Goal: Task Accomplishment & Management: Manage account settings

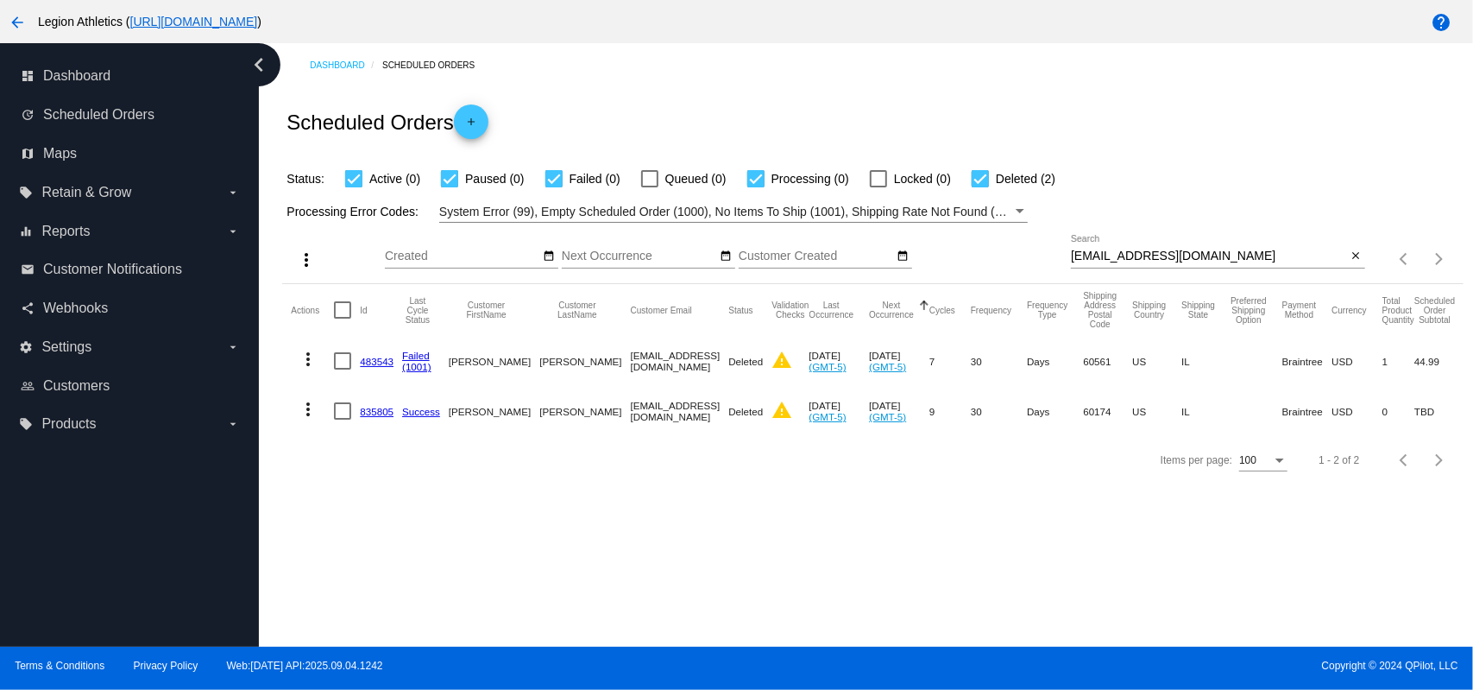
click at [1154, 259] on input "[EMAIL_ADDRESS][DOMAIN_NAME]" at bounding box center [1209, 256] width 276 height 14
paste input "[EMAIL_ADDRESS]"
click at [1062, 110] on div "Scheduled Orders add" at bounding box center [872, 121] width 1181 height 69
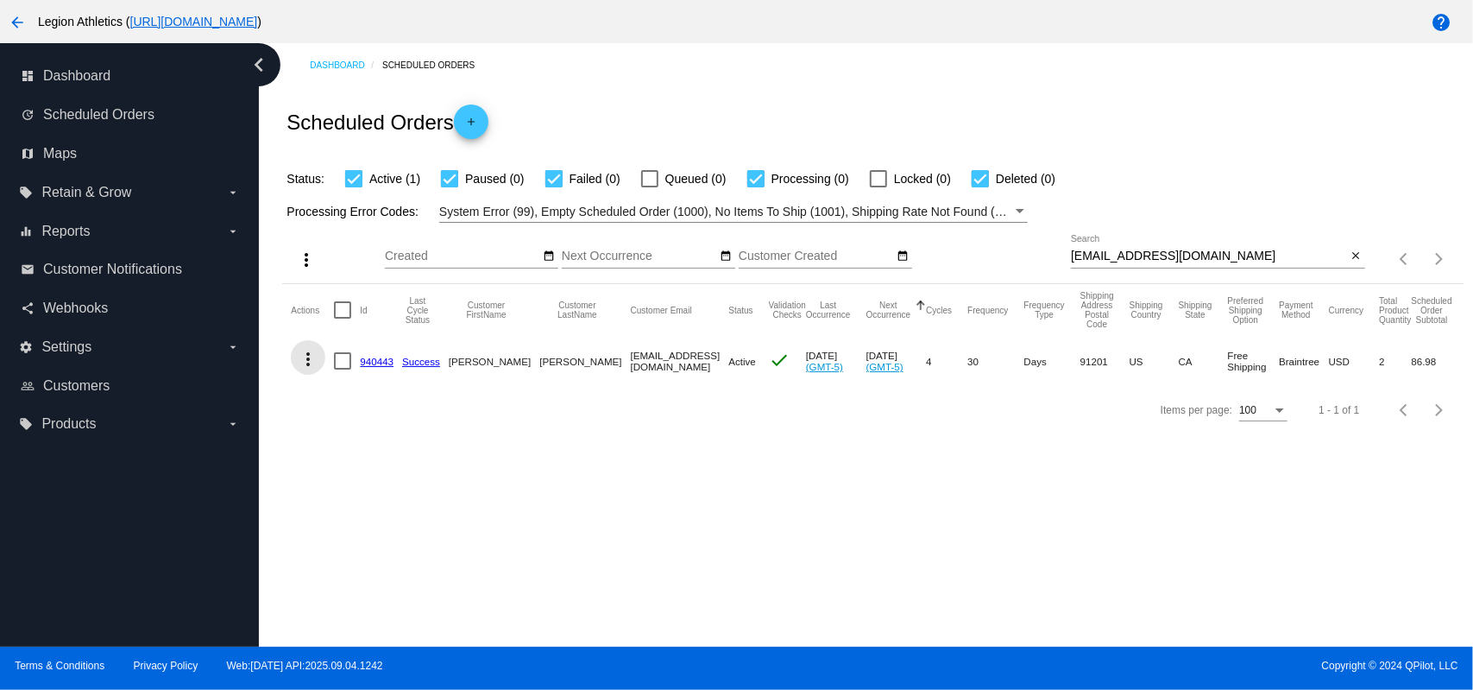
click at [310, 360] on mat-icon "more_vert" at bounding box center [308, 359] width 21 height 21
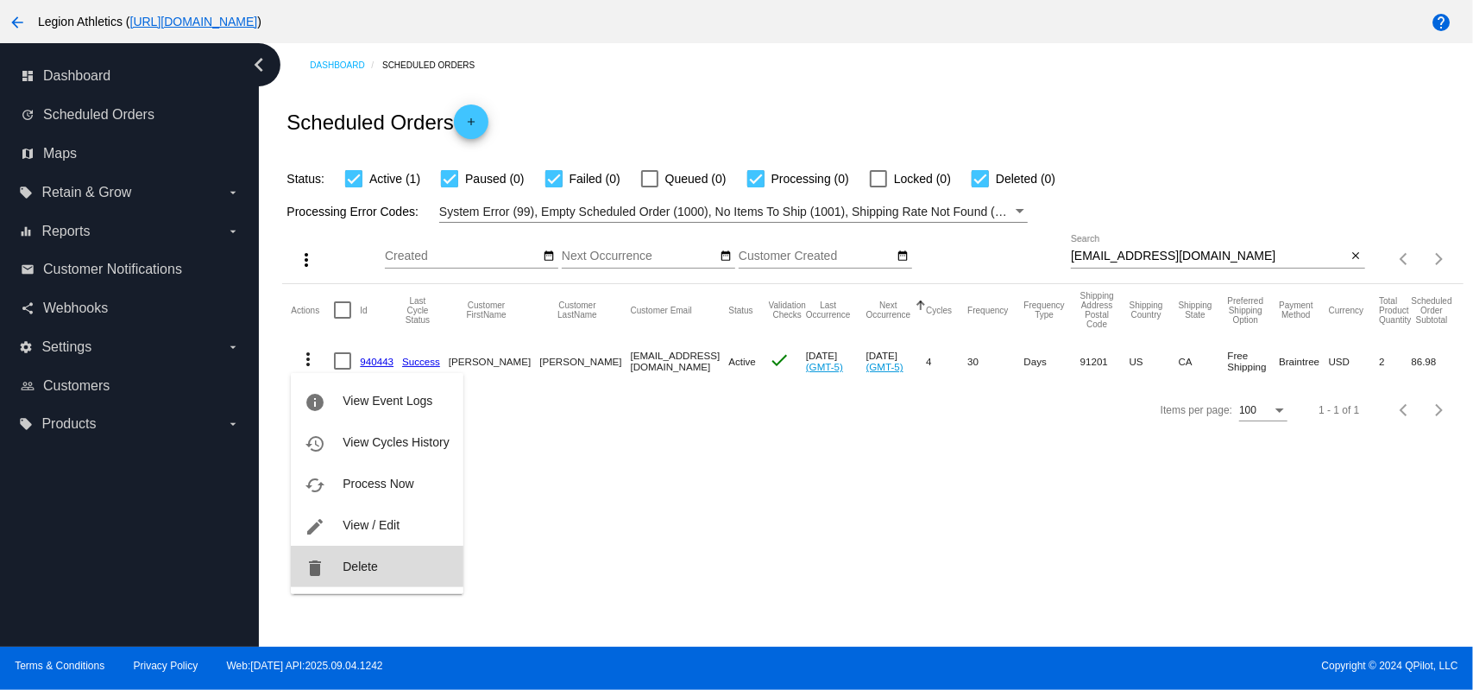
click at [353, 554] on button "delete Delete" at bounding box center [377, 566] width 172 height 41
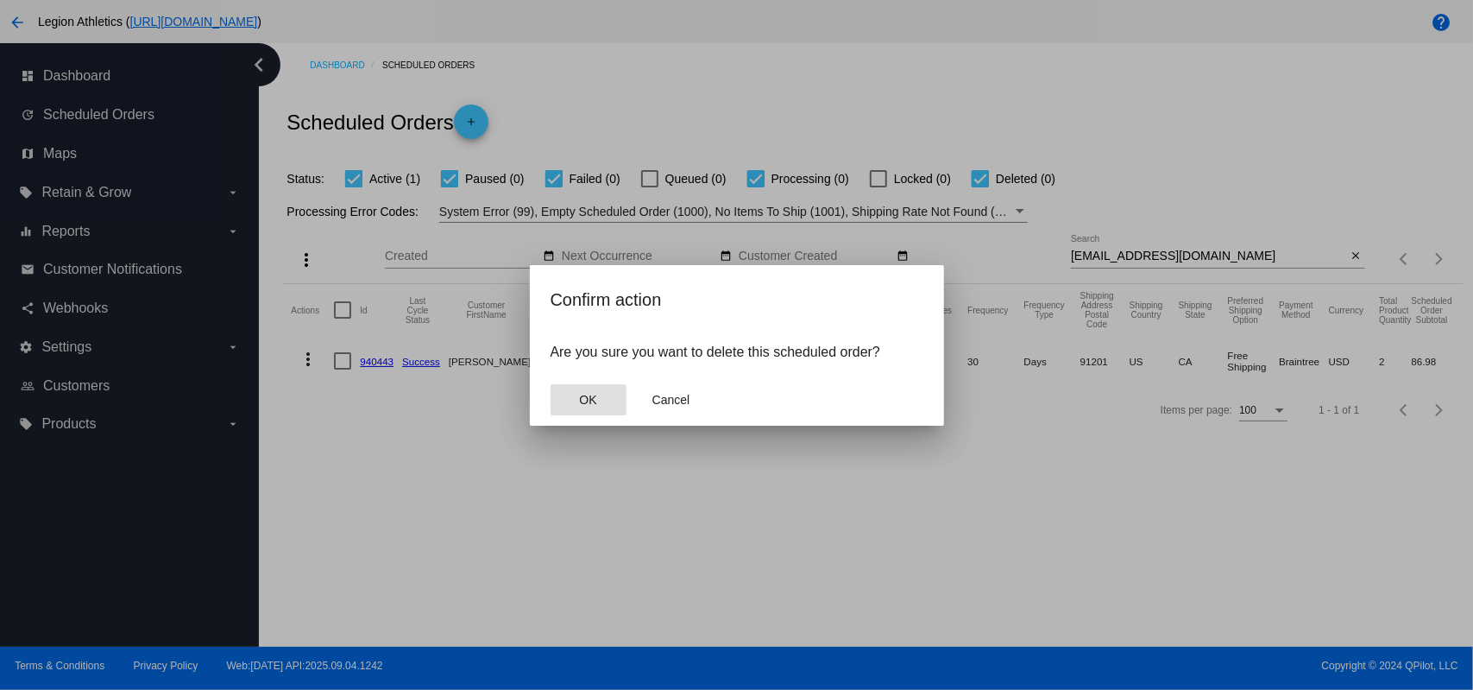
click at [594, 370] on mat-dialog-content "Are you sure you want to delete this scheduled order?" at bounding box center [737, 352] width 414 height 43
click at [582, 406] on span "OK" at bounding box center [587, 400] width 17 height 14
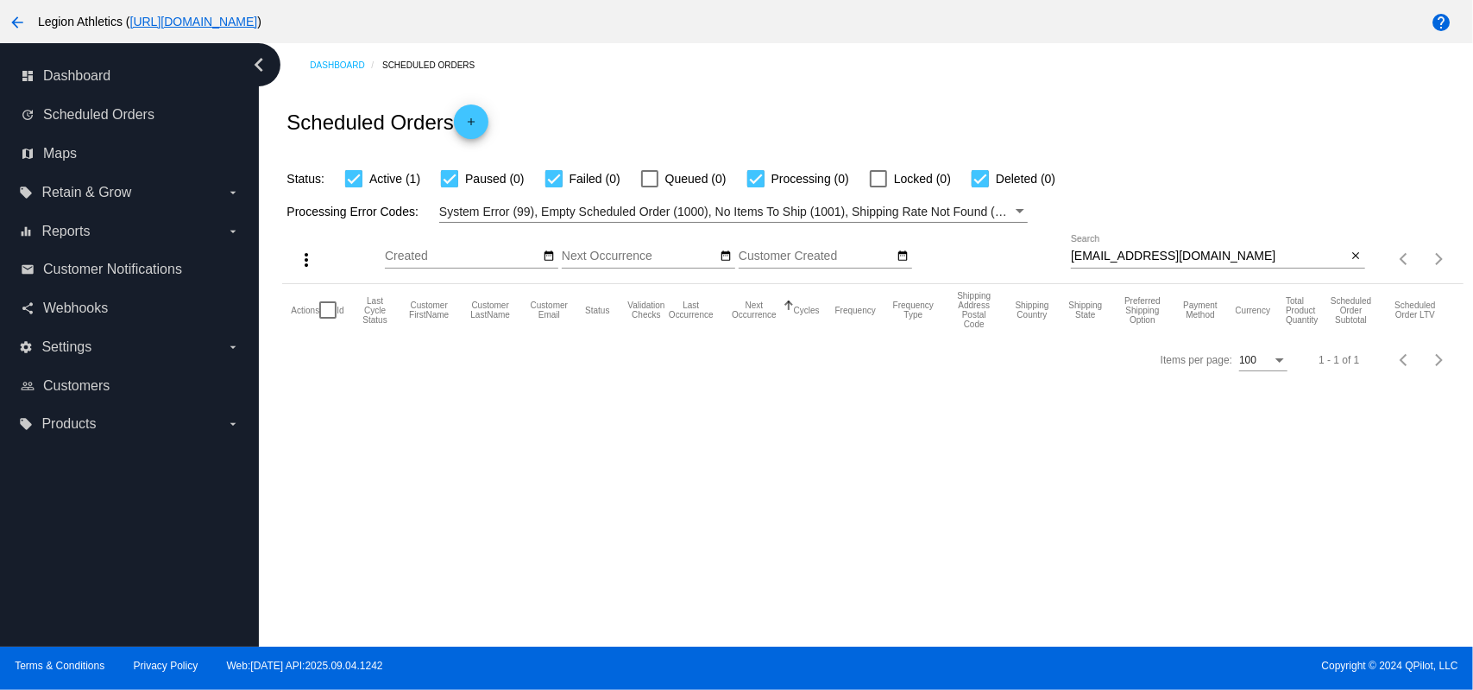
click at [1176, 255] on input "[EMAIL_ADDRESS][DOMAIN_NAME]" at bounding box center [1209, 256] width 276 height 14
paste input "mahnuvgawd"
click at [1116, 134] on div "Scheduled Orders add" at bounding box center [872, 121] width 1181 height 69
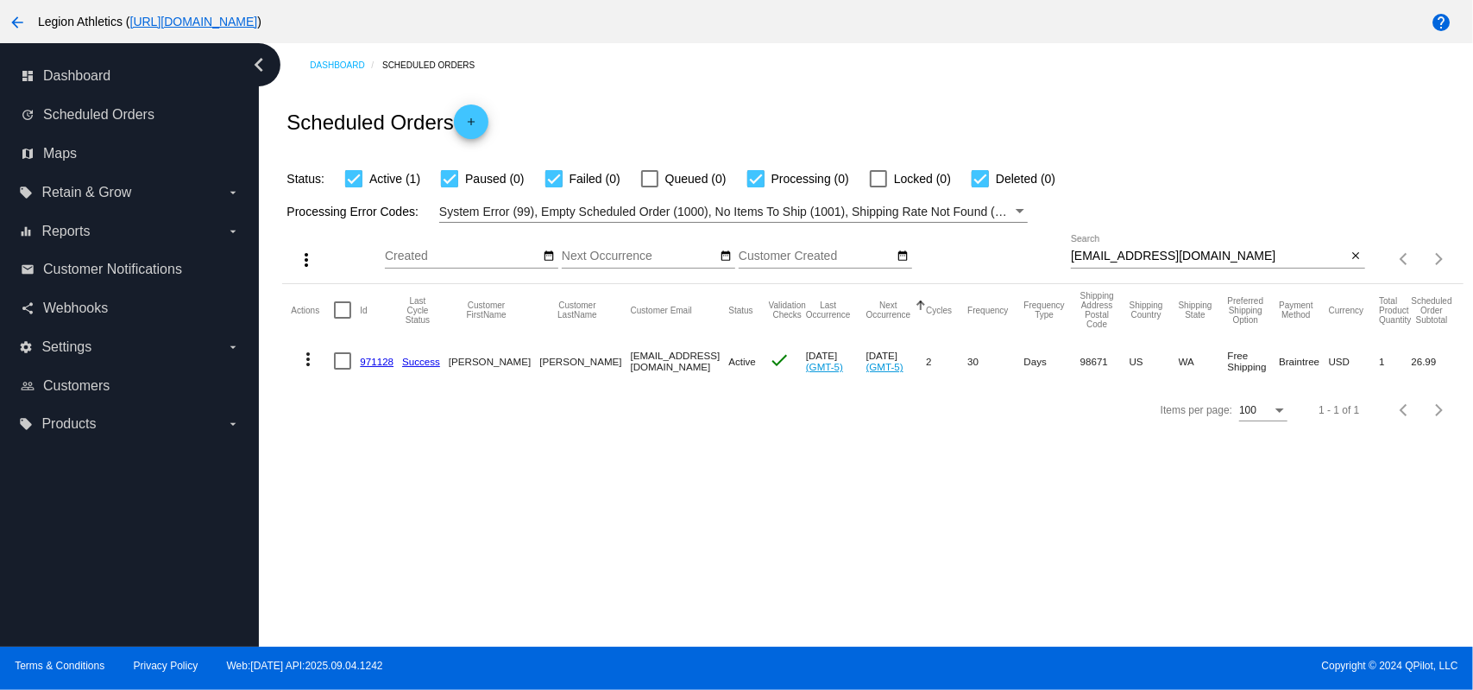
click at [310, 355] on mat-icon "more_vert" at bounding box center [308, 359] width 21 height 21
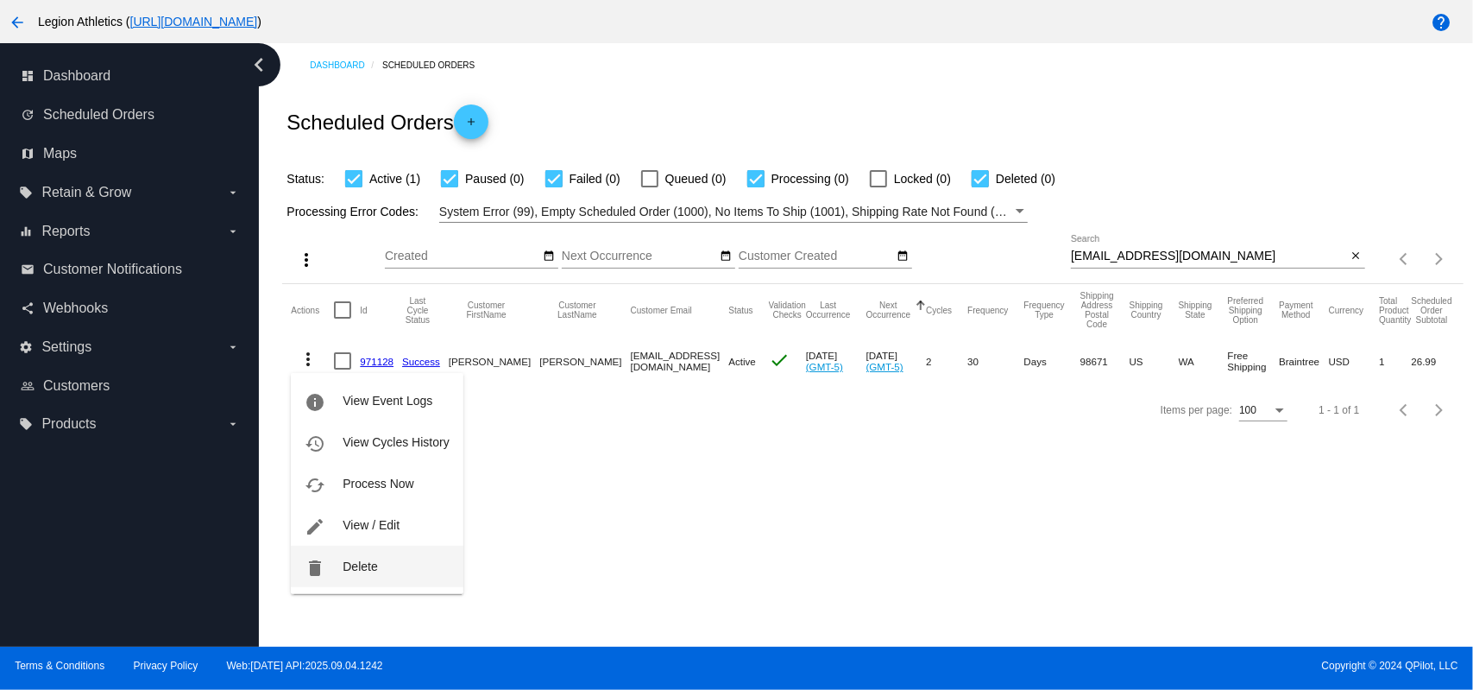
click at [341, 556] on button "delete Delete" at bounding box center [377, 566] width 172 height 41
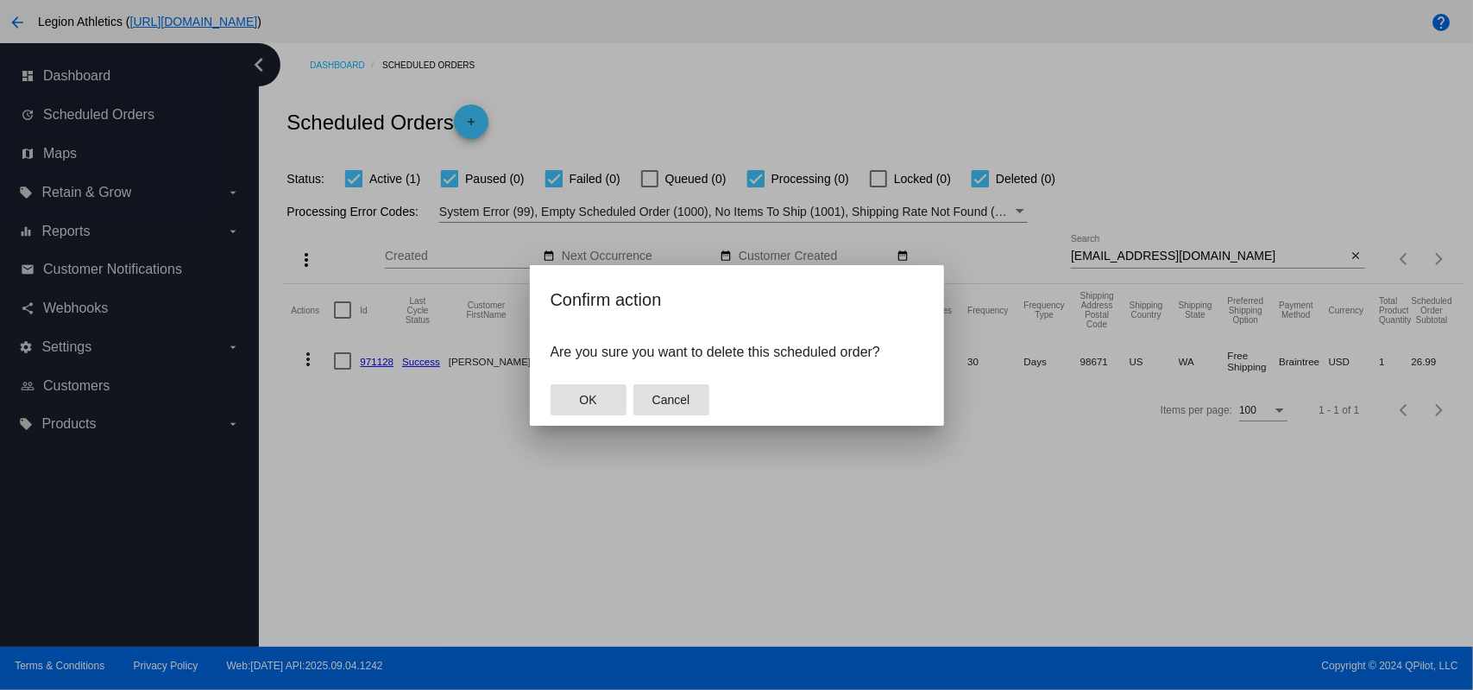
click at [663, 391] on button "Cancel" at bounding box center [672, 399] width 76 height 31
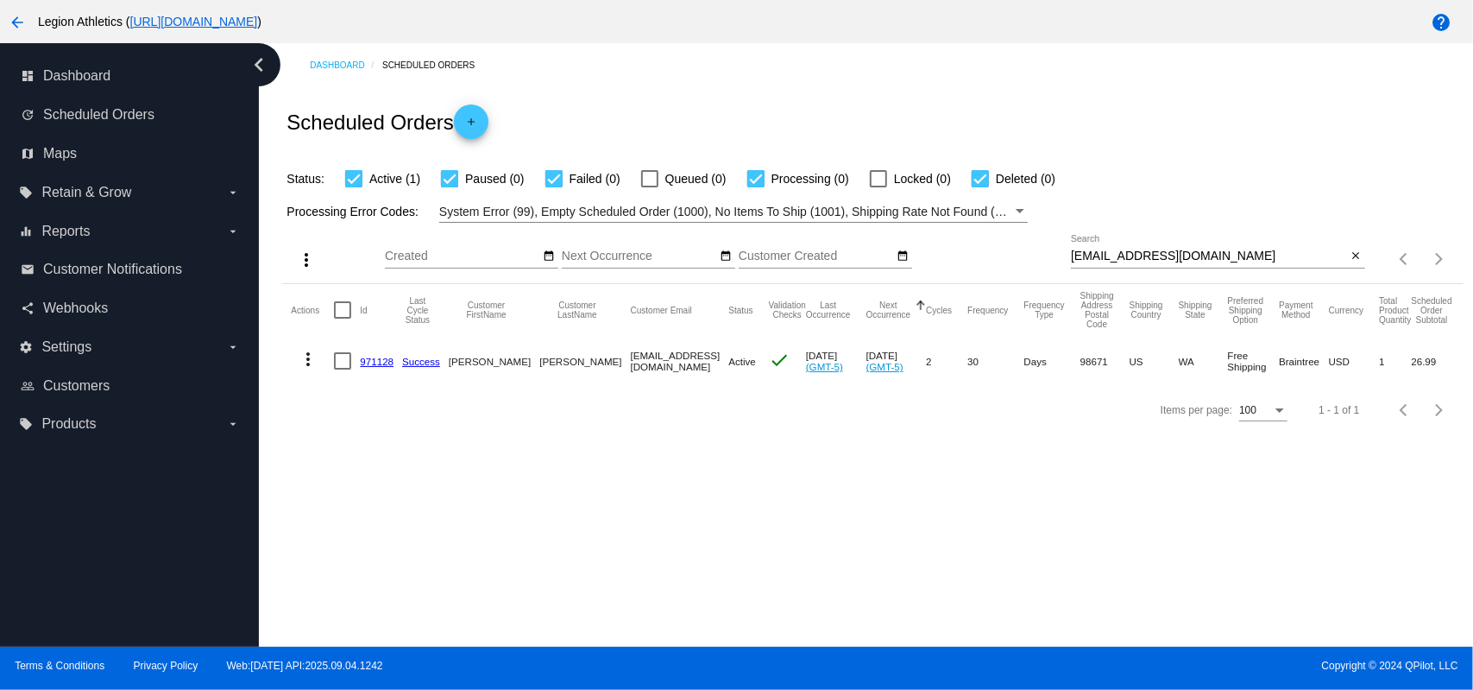
click at [315, 360] on mat-icon "more_vert" at bounding box center [308, 359] width 21 height 21
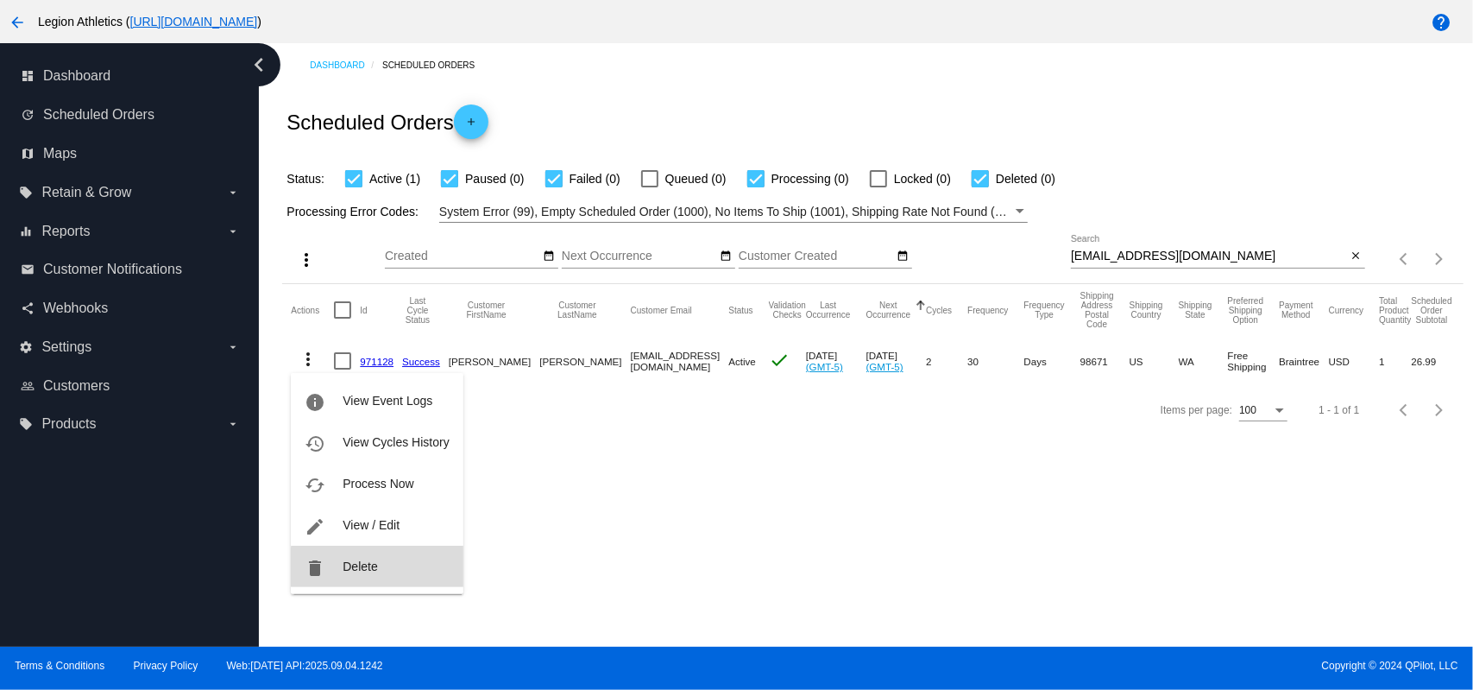
click at [377, 569] on span "Delete" at bounding box center [360, 566] width 35 height 14
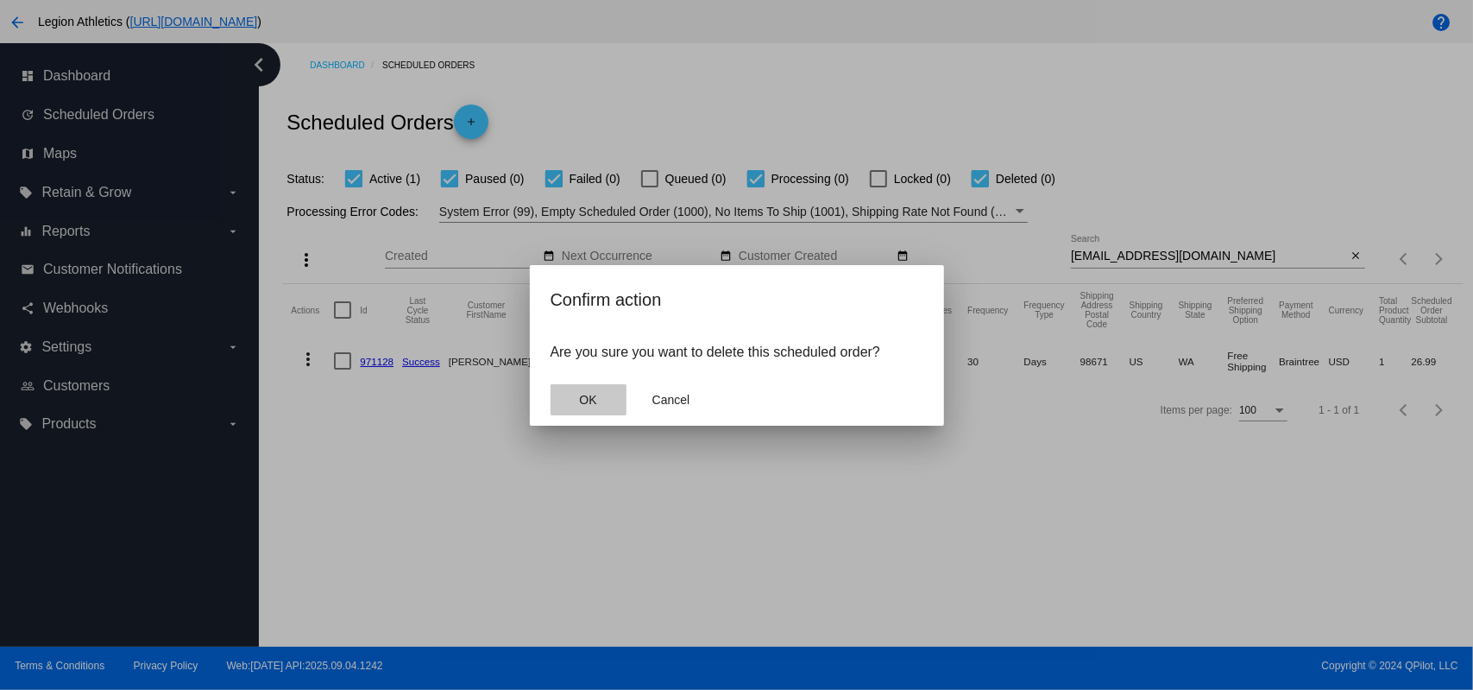
click at [579, 396] on span "OK" at bounding box center [587, 400] width 17 height 14
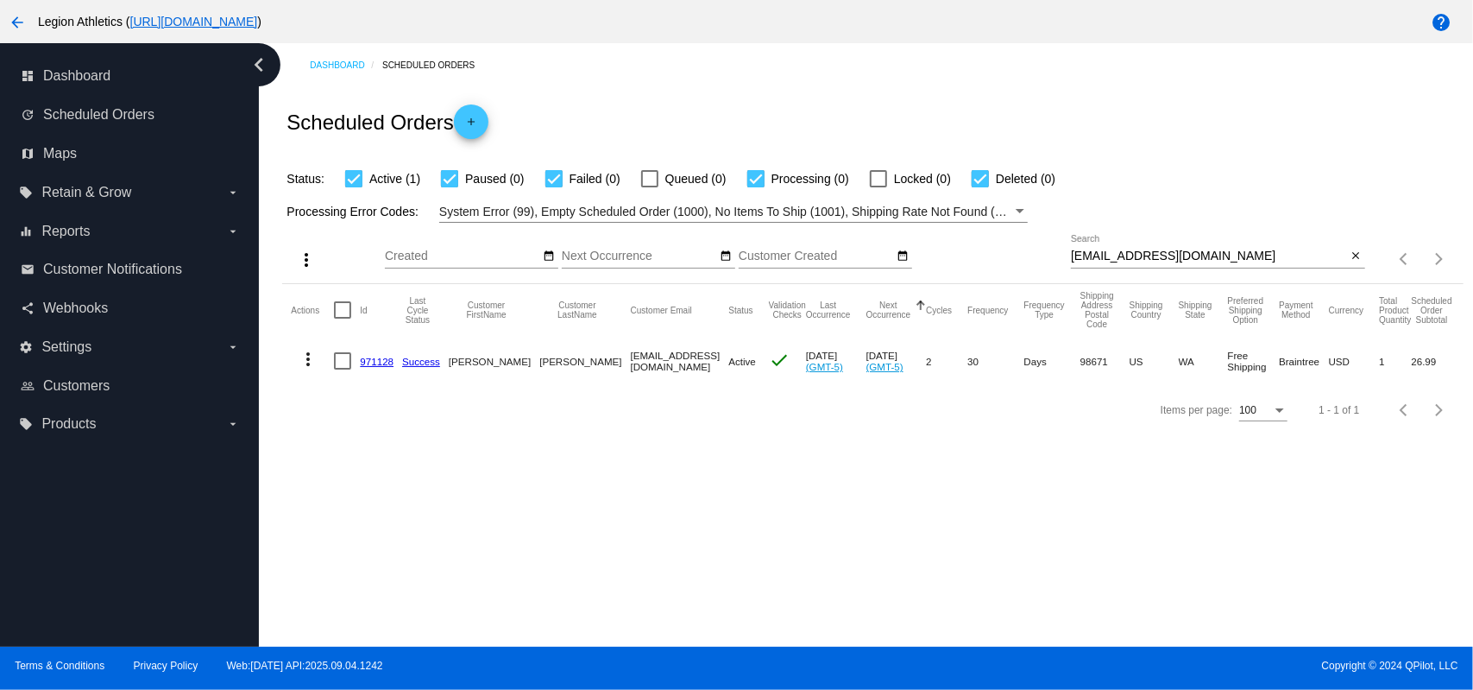
click at [1144, 271] on div "[EMAIL_ADDRESS][DOMAIN_NAME] Search close" at bounding box center [1218, 259] width 294 height 49
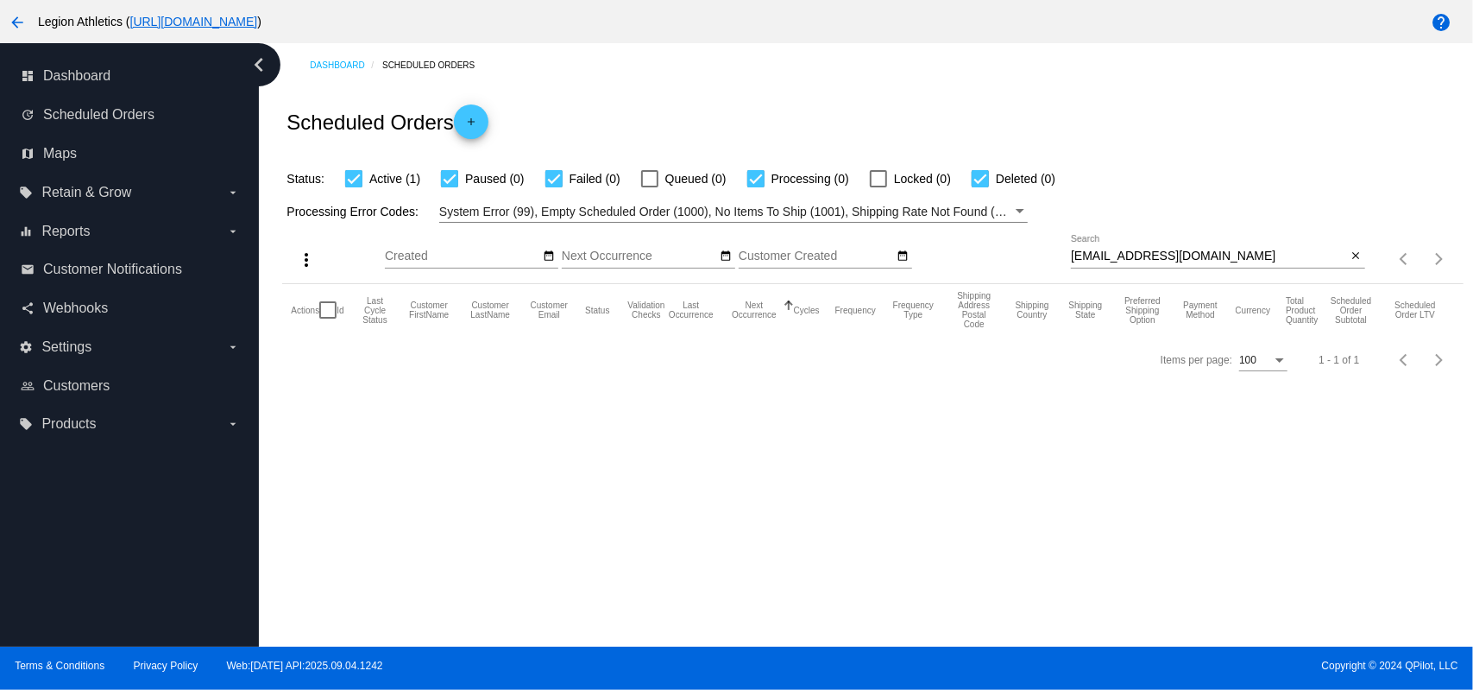
click at [1143, 256] on input "[EMAIL_ADDRESS][DOMAIN_NAME]" at bounding box center [1209, 256] width 276 height 14
paste input "ashtangakrama@me"
click at [1079, 164] on div "Status: Active (1) Paused (0) Failed (0) Queued (0) Processing (0) Locked (0) D…" at bounding box center [872, 172] width 1181 height 33
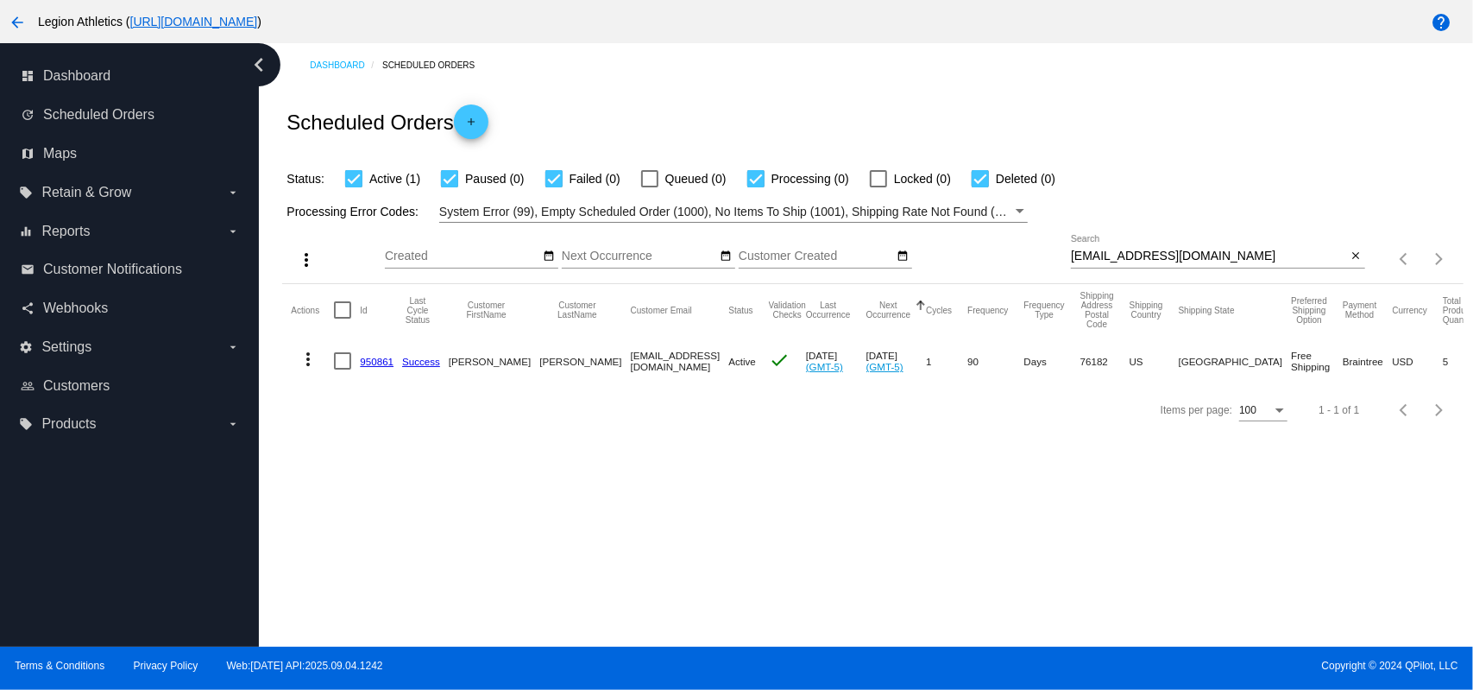
click at [1162, 249] on input "[EMAIL_ADDRESS][DOMAIN_NAME]" at bounding box center [1209, 256] width 276 height 14
paste input "[EMAIL_ADDRESS]"
type input "[EMAIL_ADDRESS][DOMAIN_NAME]"
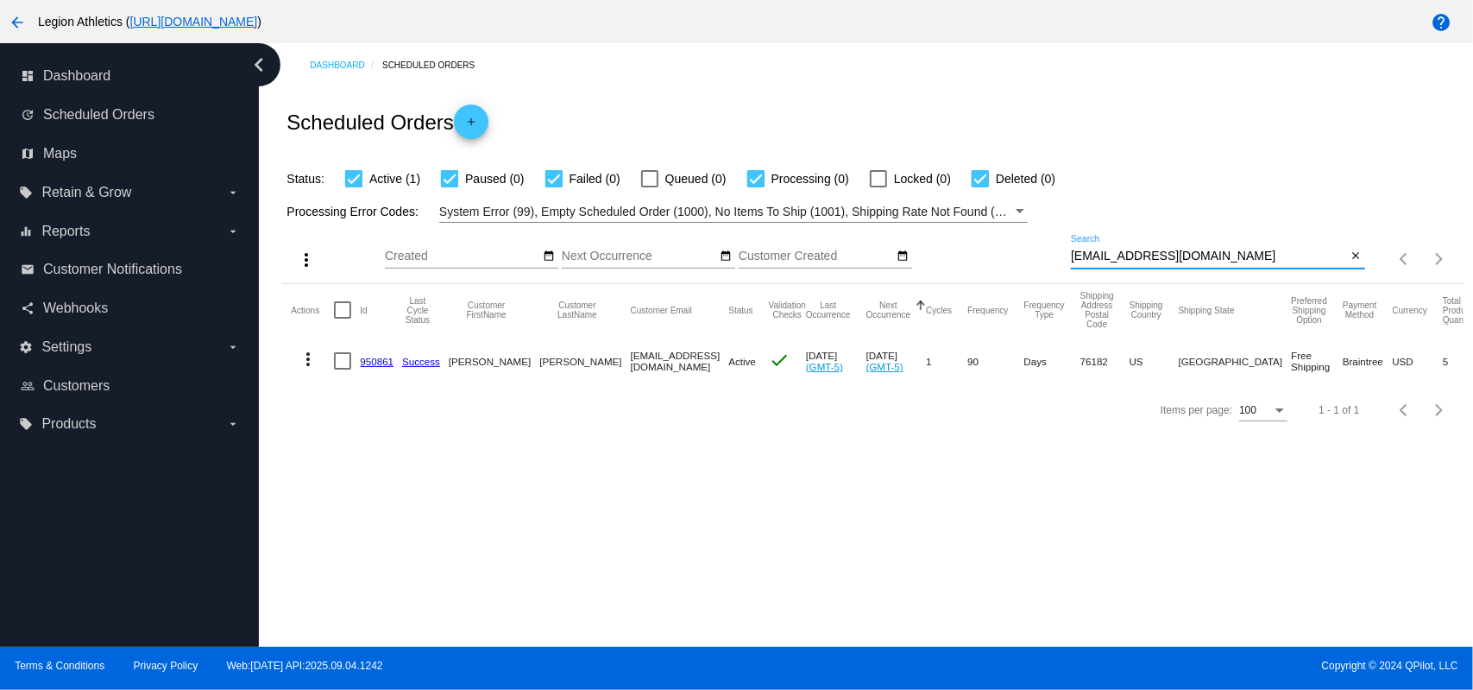
click at [1098, 104] on div "Scheduled Orders add" at bounding box center [872, 121] width 1181 height 69
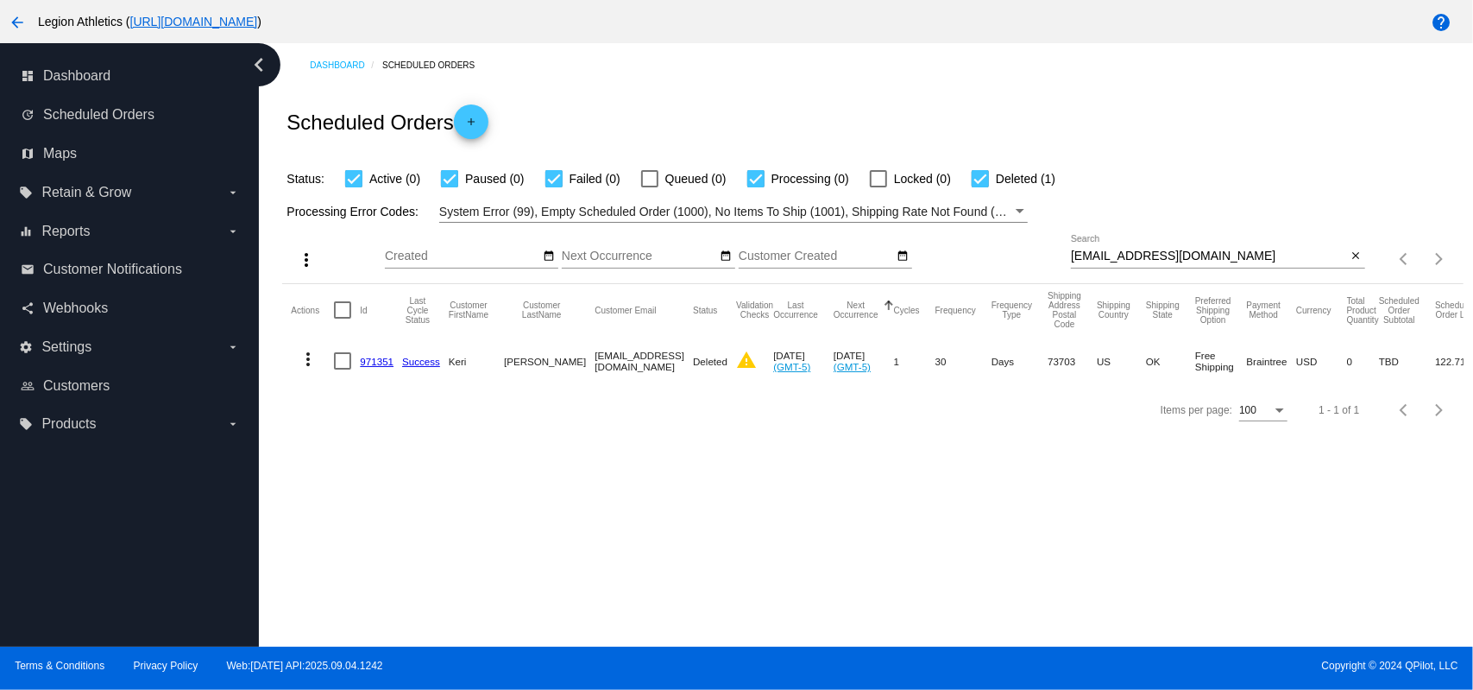
click at [310, 368] on mat-icon "more_vert" at bounding box center [308, 359] width 21 height 21
click at [766, 577] on div at bounding box center [736, 345] width 1473 height 690
